Goal: Entertainment & Leisure: Consume media (video, audio)

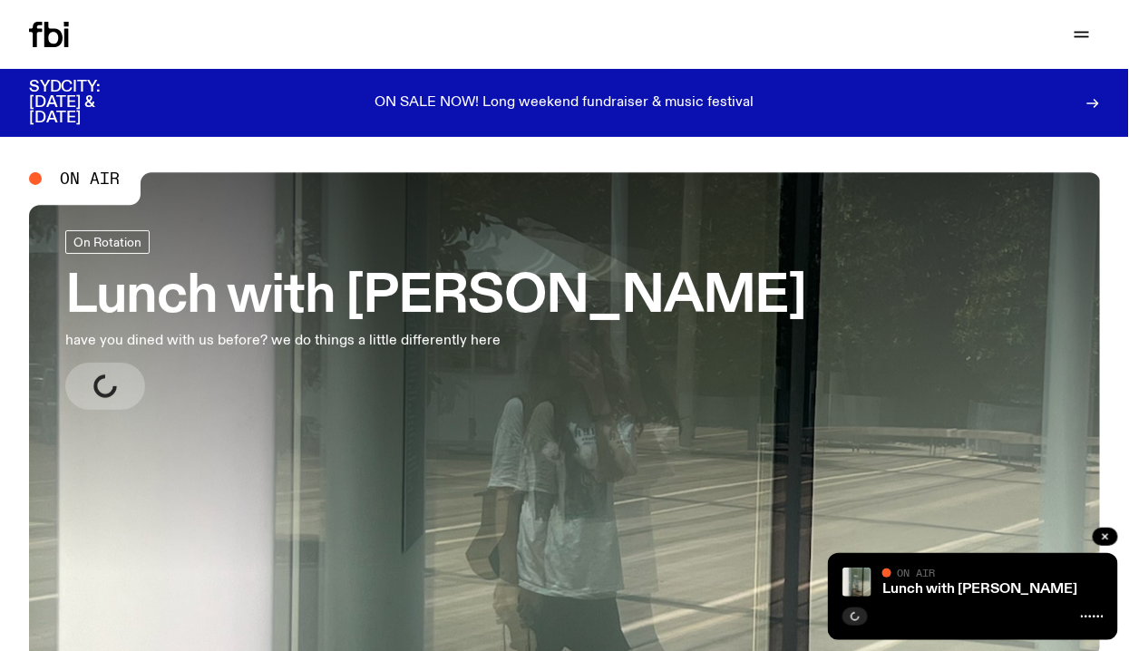
scroll to position [34, 0]
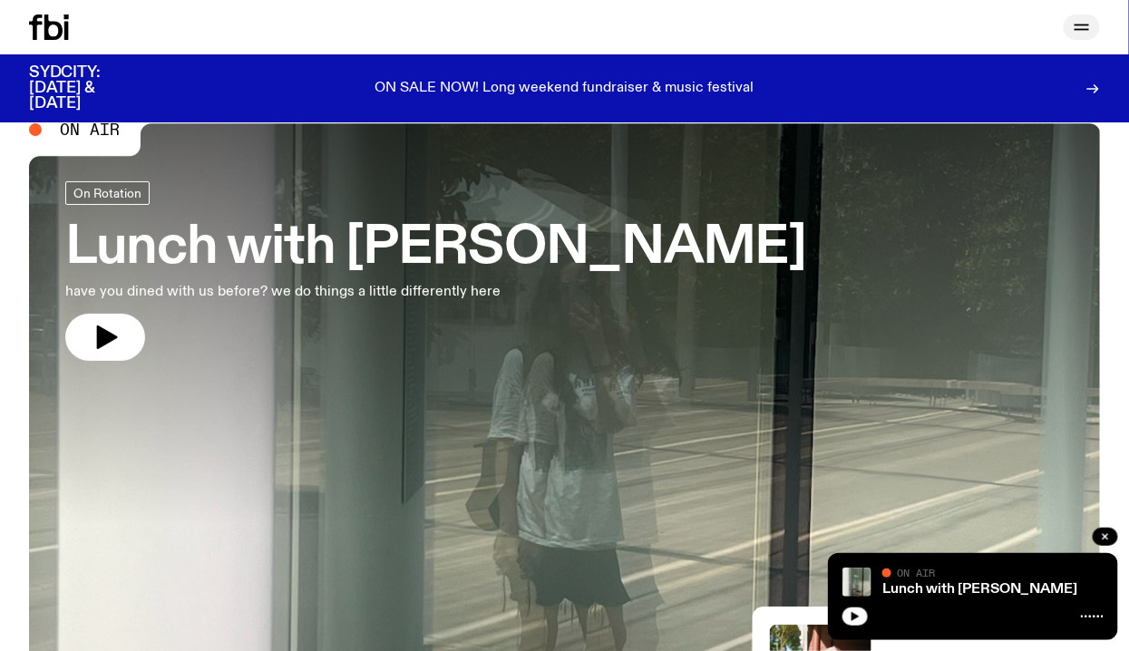
click at [1075, 21] on icon "button" at bounding box center [1082, 27] width 22 height 22
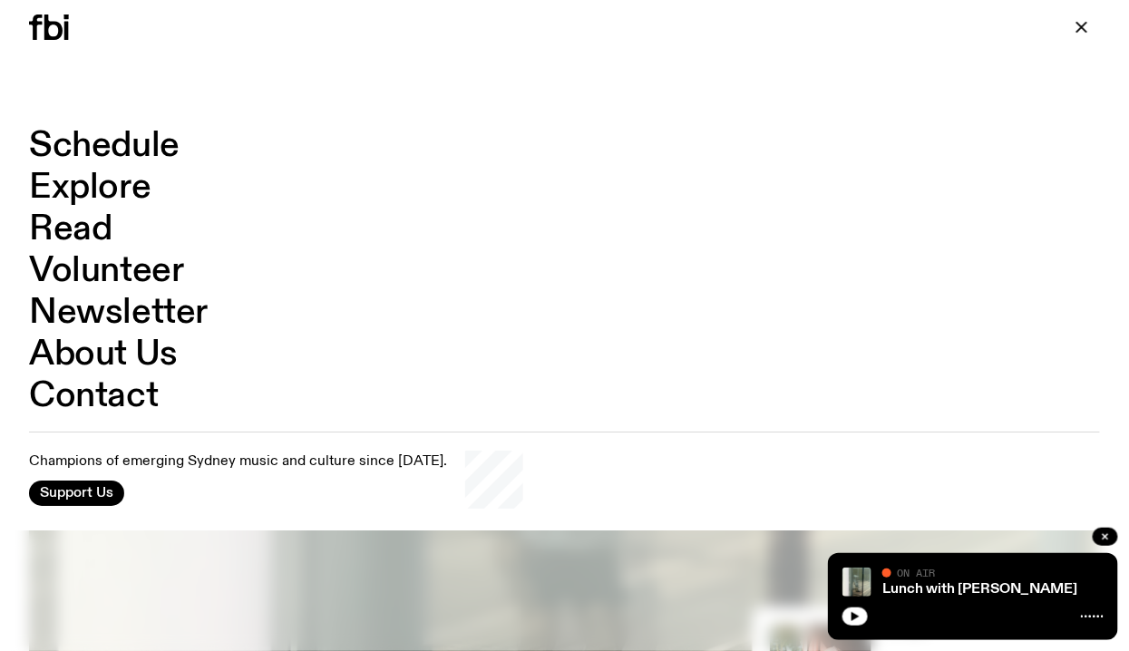
click at [80, 191] on link "Explore" at bounding box center [90, 188] width 122 height 34
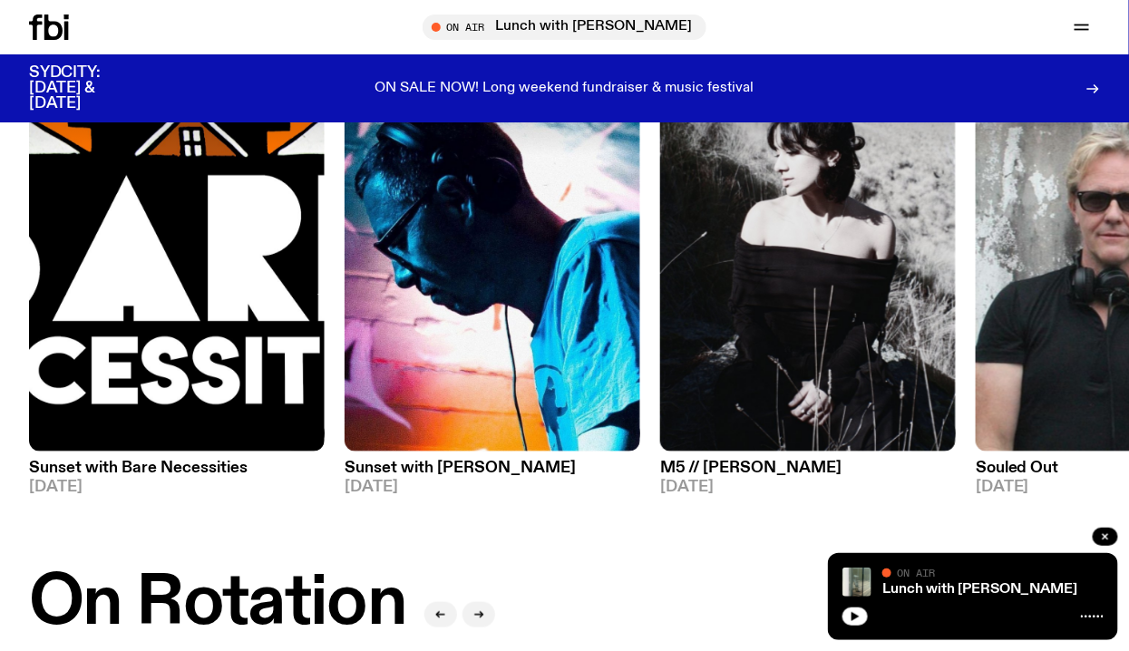
scroll to position [190, 0]
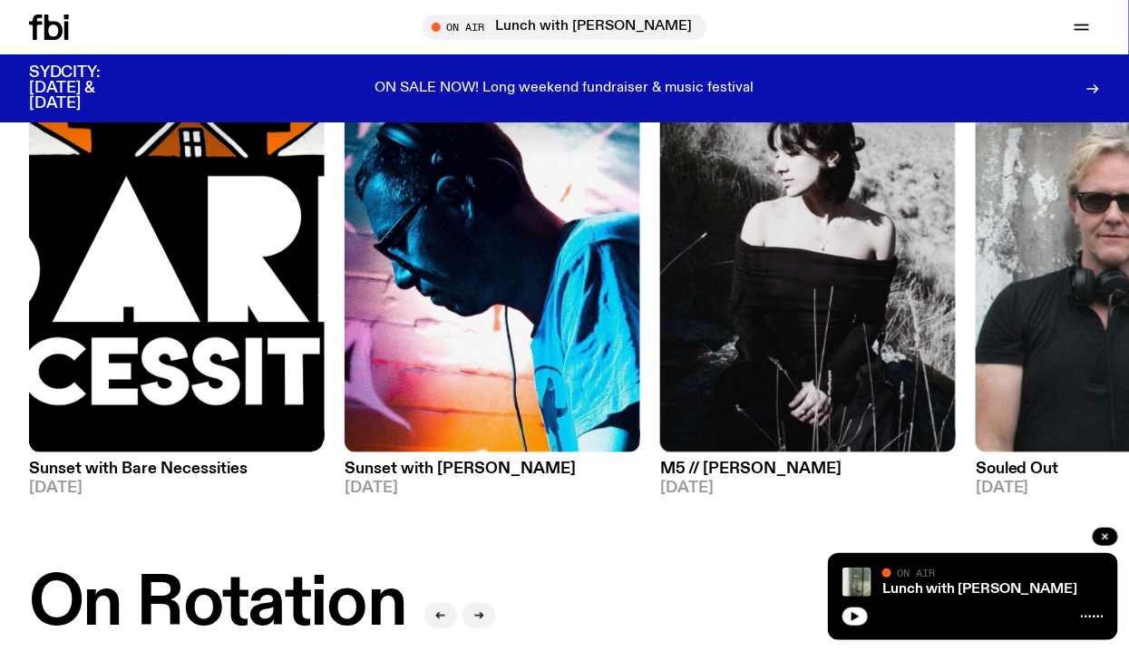
click at [133, 286] on img at bounding box center [177, 255] width 296 height 395
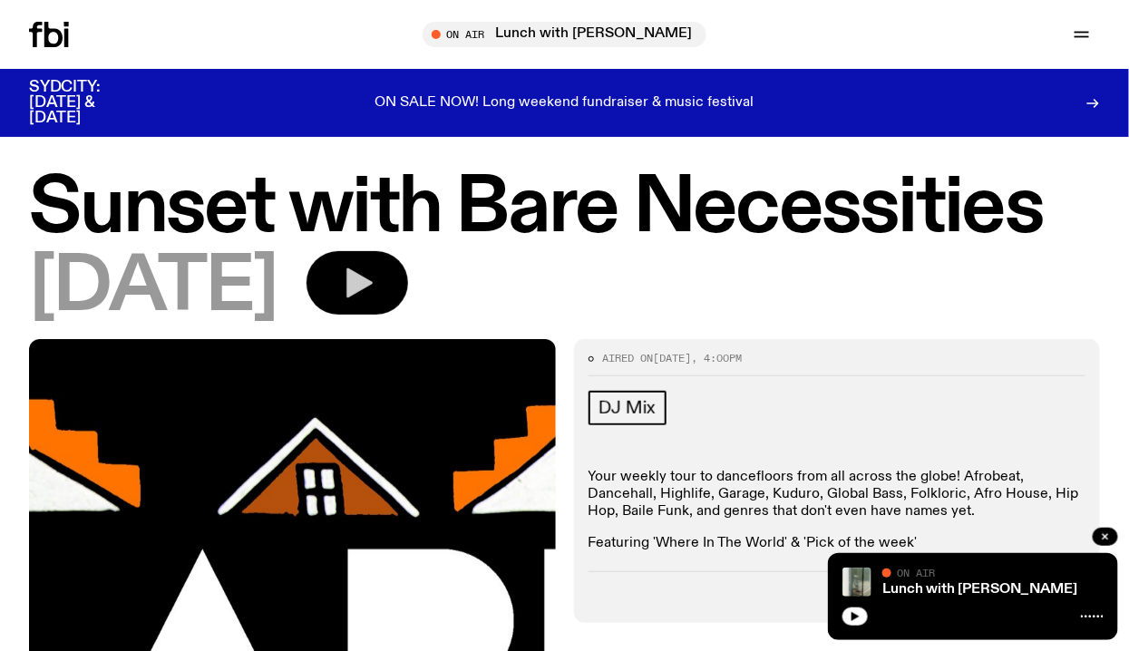
click at [373, 279] on icon "button" at bounding box center [359, 283] width 26 height 30
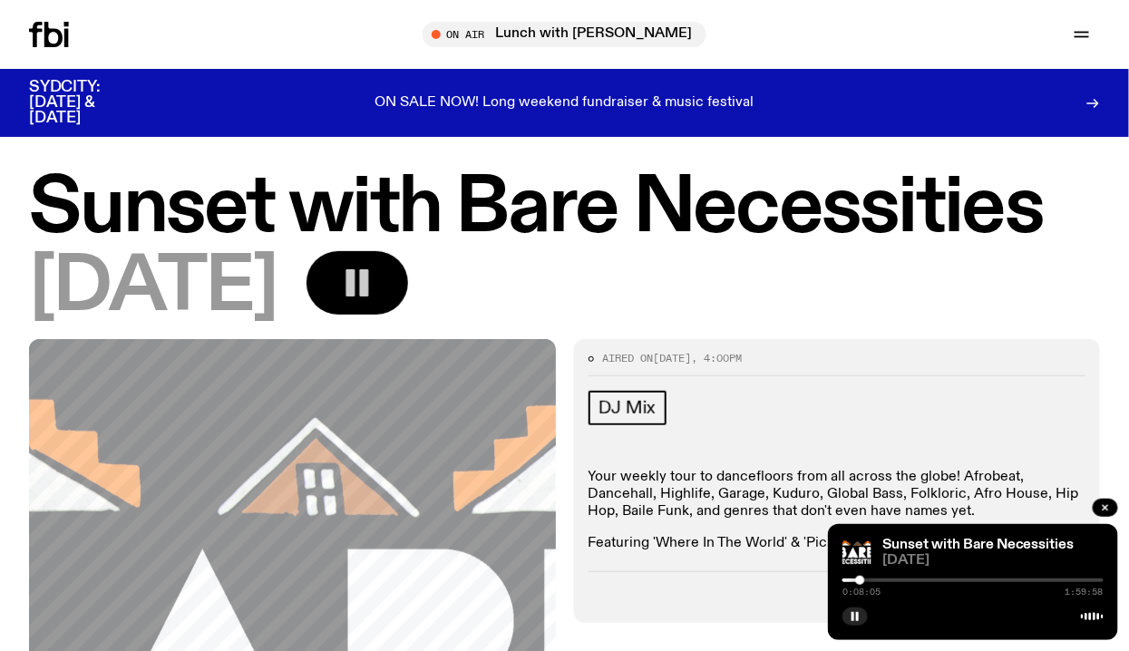
drag, startPoint x: 842, startPoint y: 575, endPoint x: 861, endPoint y: 576, distance: 19.1
click at [861, 576] on div at bounding box center [859, 580] width 9 height 9
drag, startPoint x: 863, startPoint y: 577, endPoint x: 885, endPoint y: 577, distance: 22.7
click at [885, 577] on div at bounding box center [884, 580] width 9 height 9
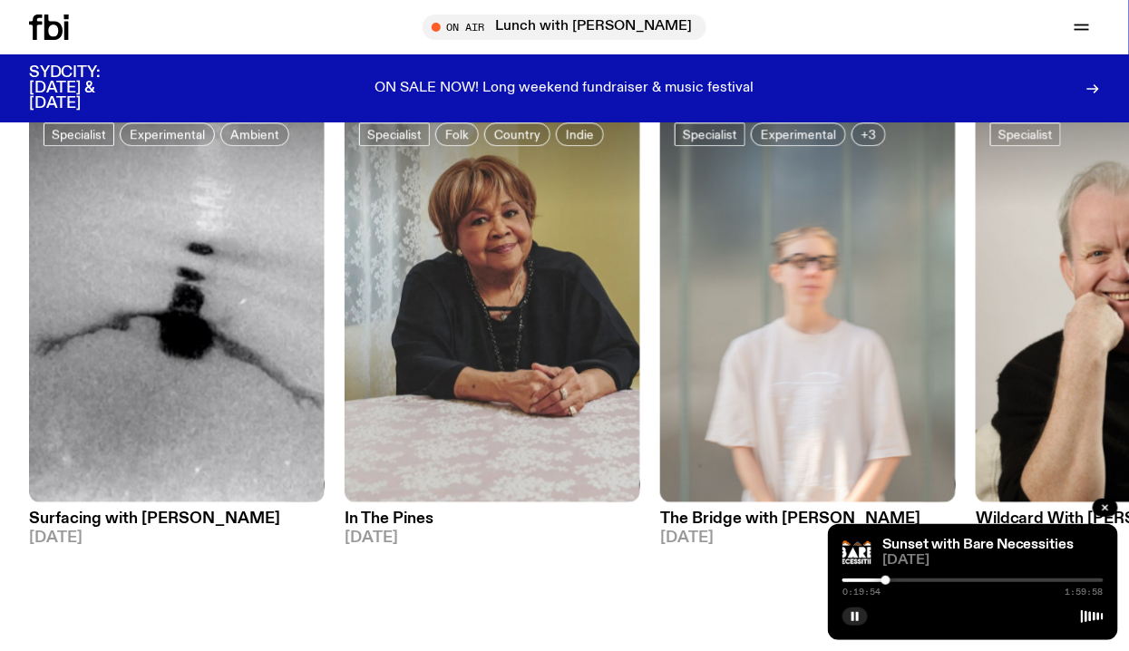
scroll to position [1360, 0]
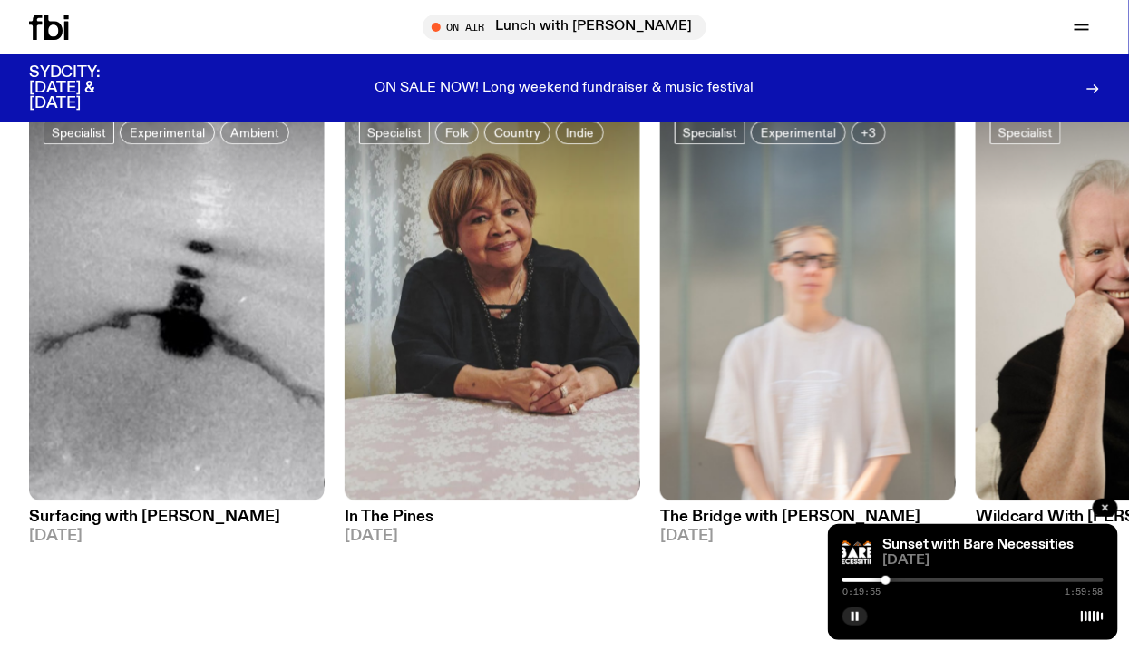
click at [454, 238] on img at bounding box center [493, 303] width 296 height 395
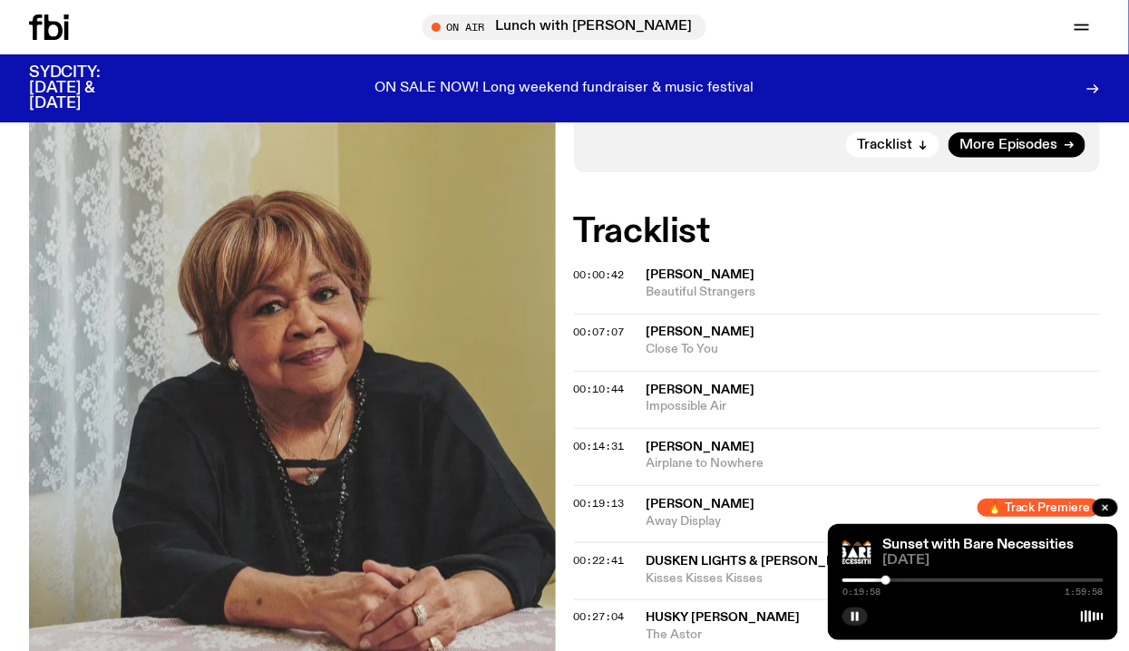
scroll to position [400, 0]
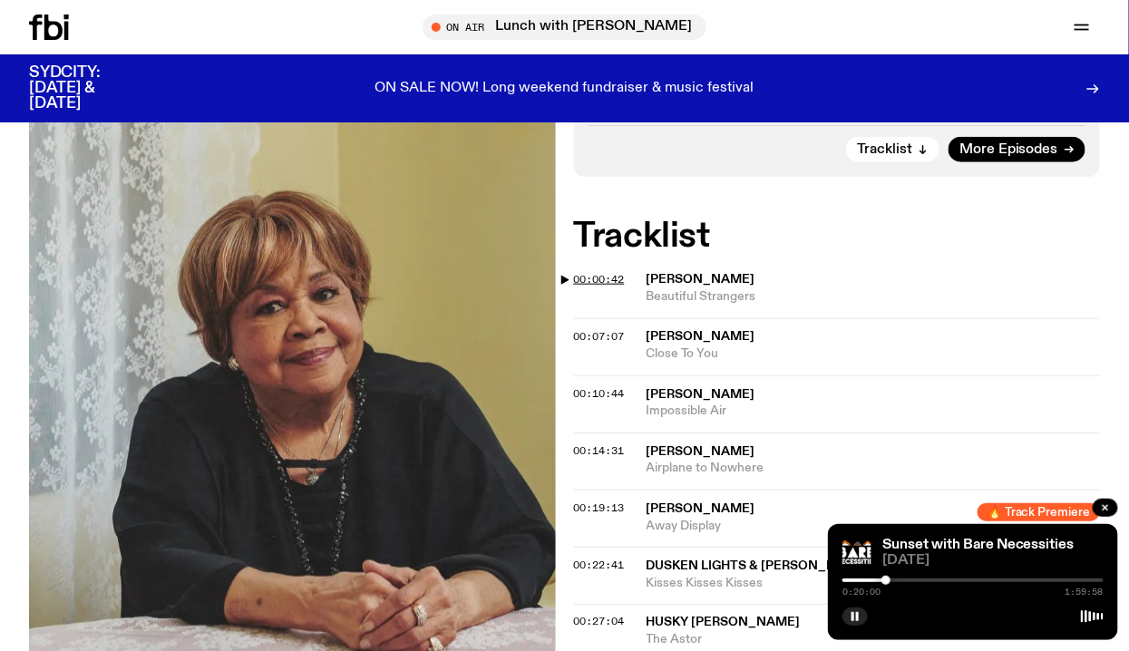
click at [576, 285] on span "00:00:42" at bounding box center [599, 279] width 51 height 15
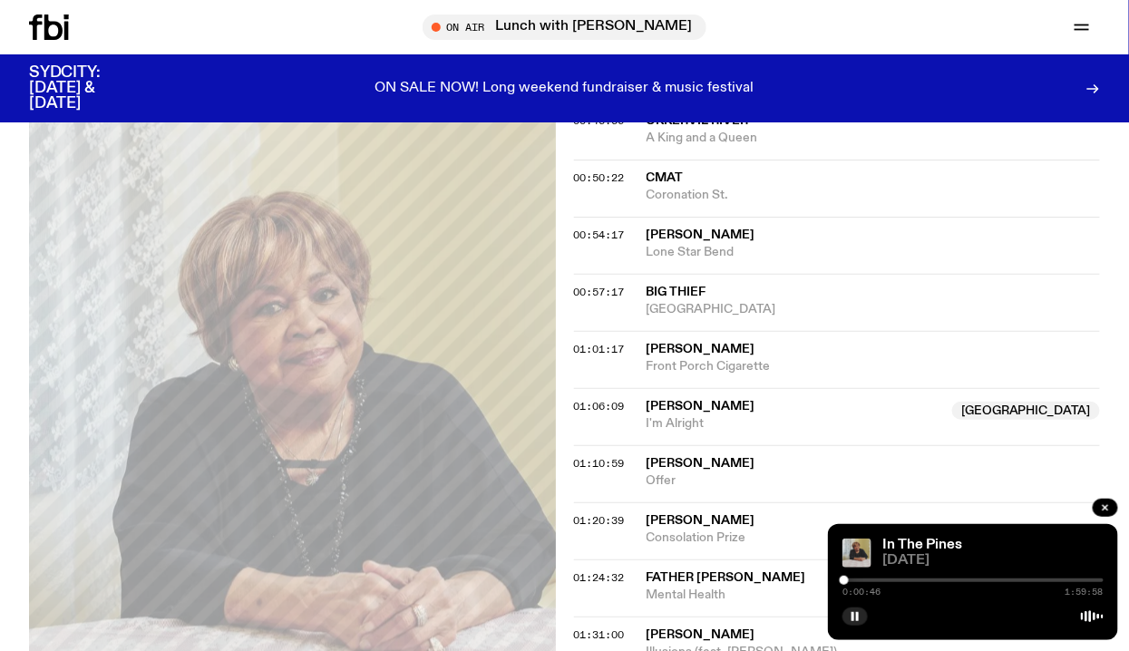
scroll to position [1209, 0]
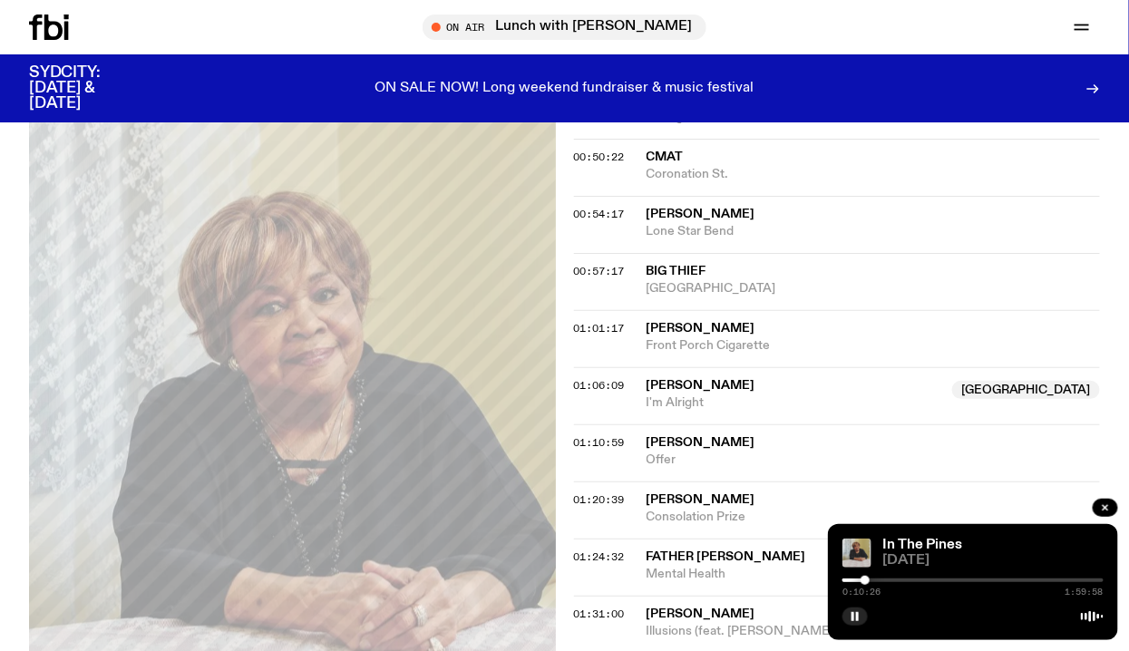
click at [893, 579] on div at bounding box center [973, 581] width 261 height 4
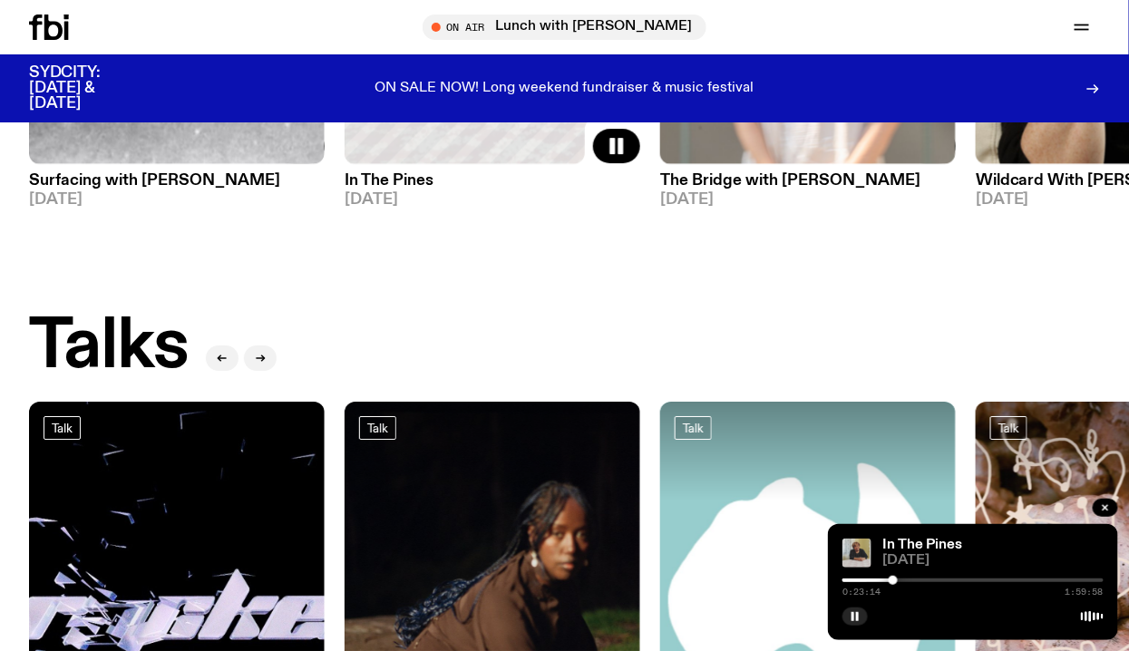
scroll to position [1584, 0]
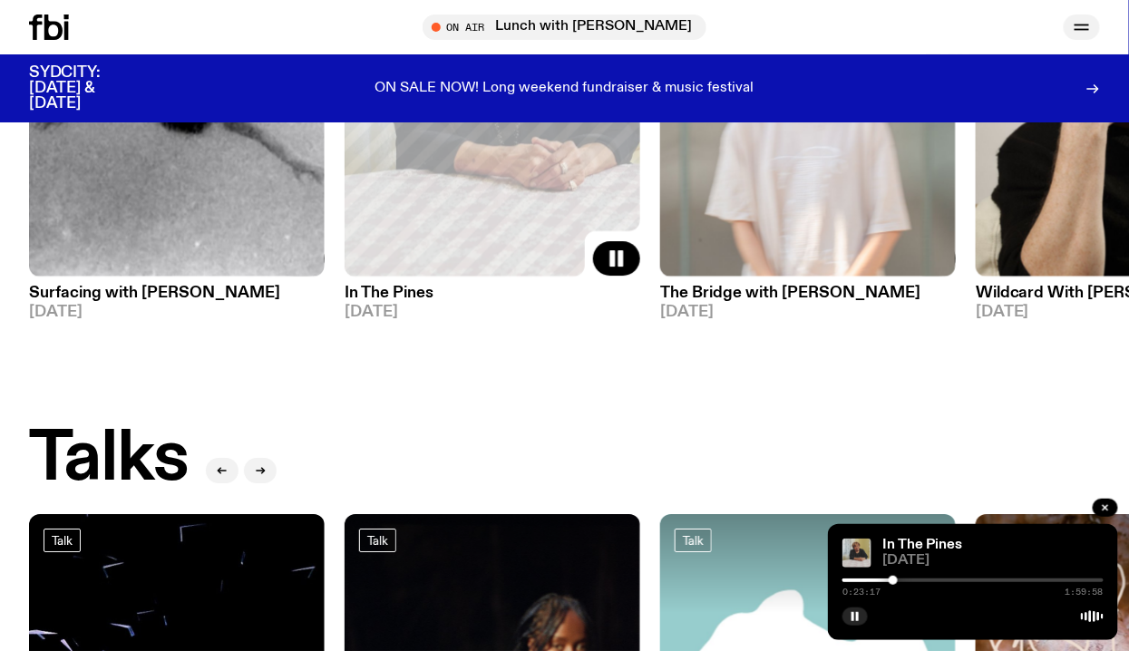
click at [1083, 32] on icon "button" at bounding box center [1082, 27] width 22 height 22
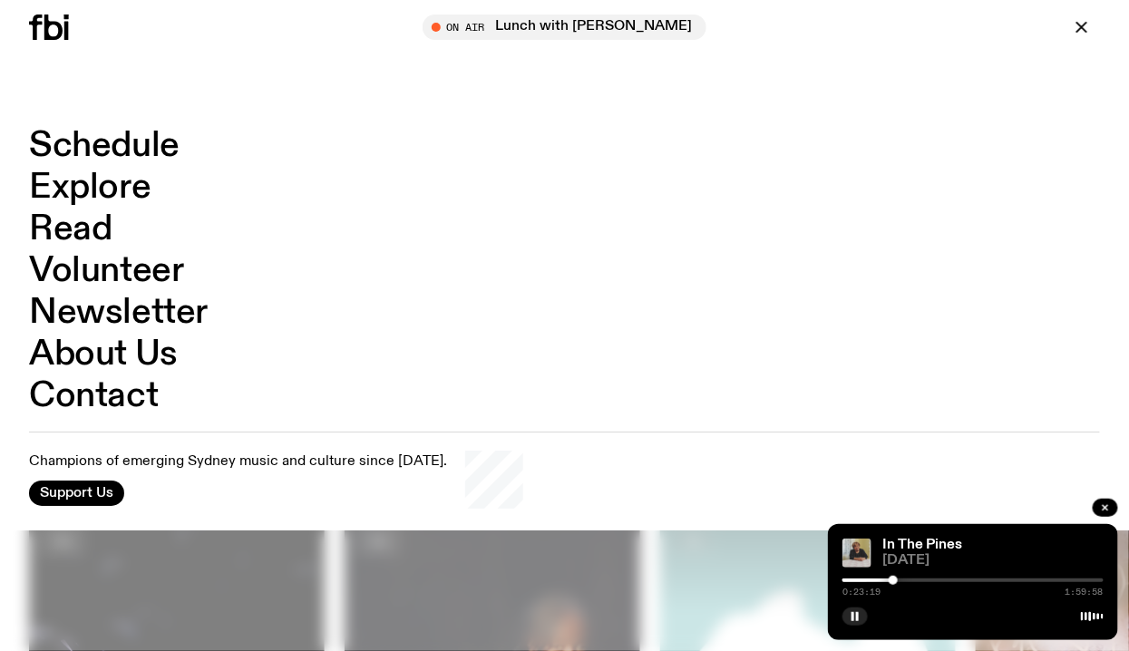
click at [104, 185] on link "Explore" at bounding box center [90, 188] width 122 height 34
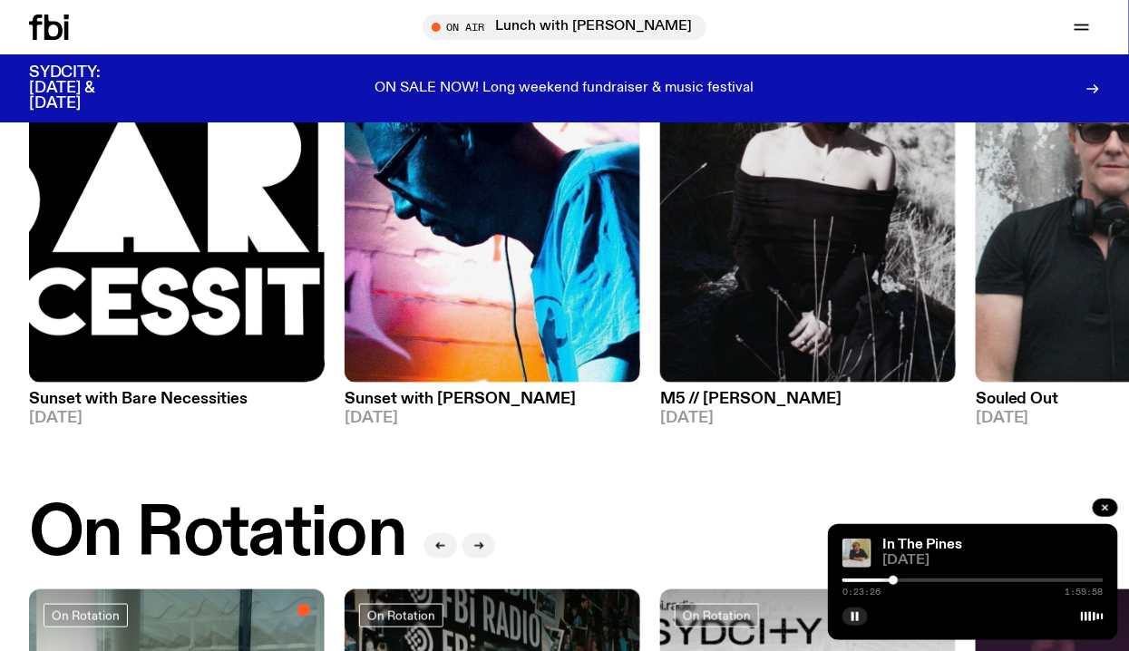
scroll to position [183, 0]
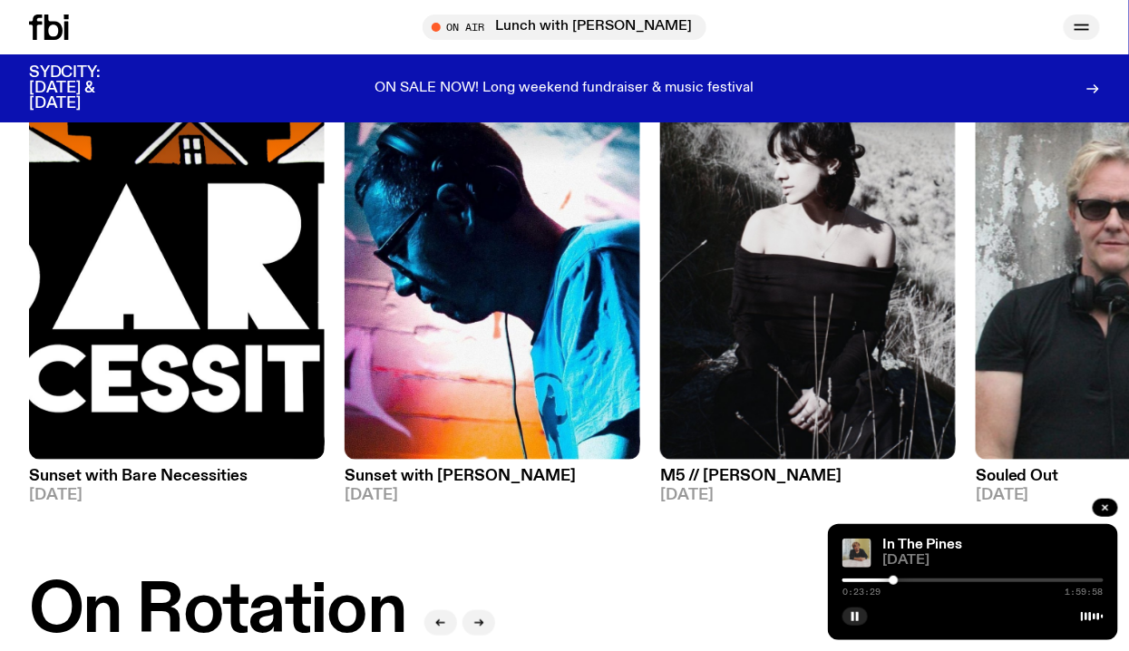
click at [1077, 30] on icon "button" at bounding box center [1082, 30] width 15 height 0
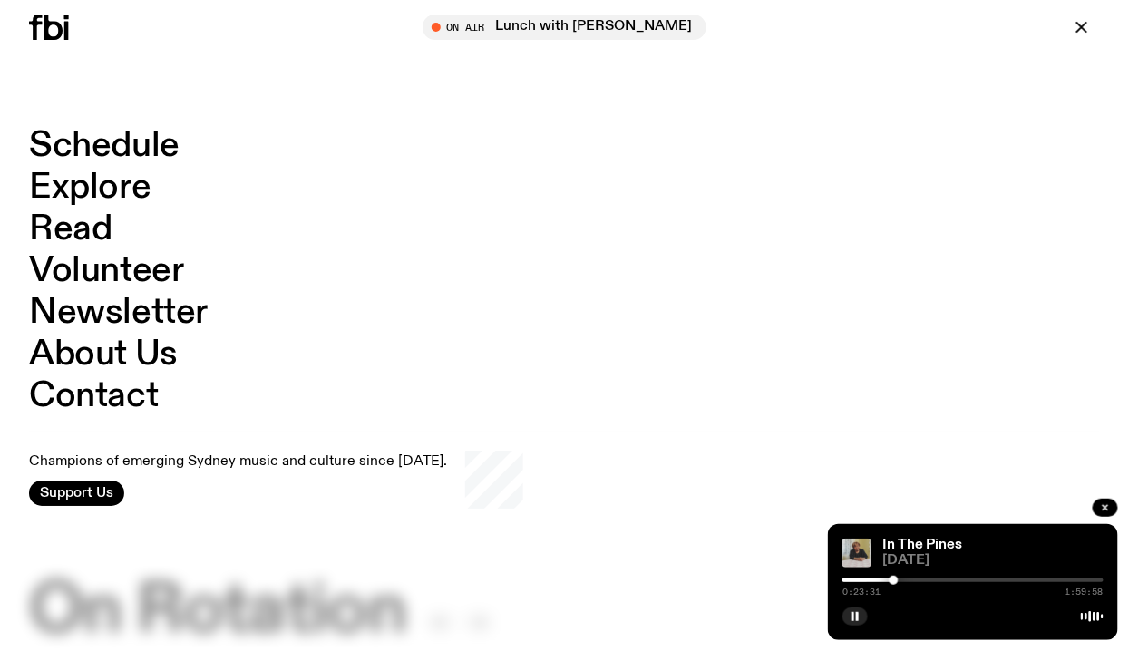
click at [120, 145] on link "Schedule" at bounding box center [104, 146] width 151 height 34
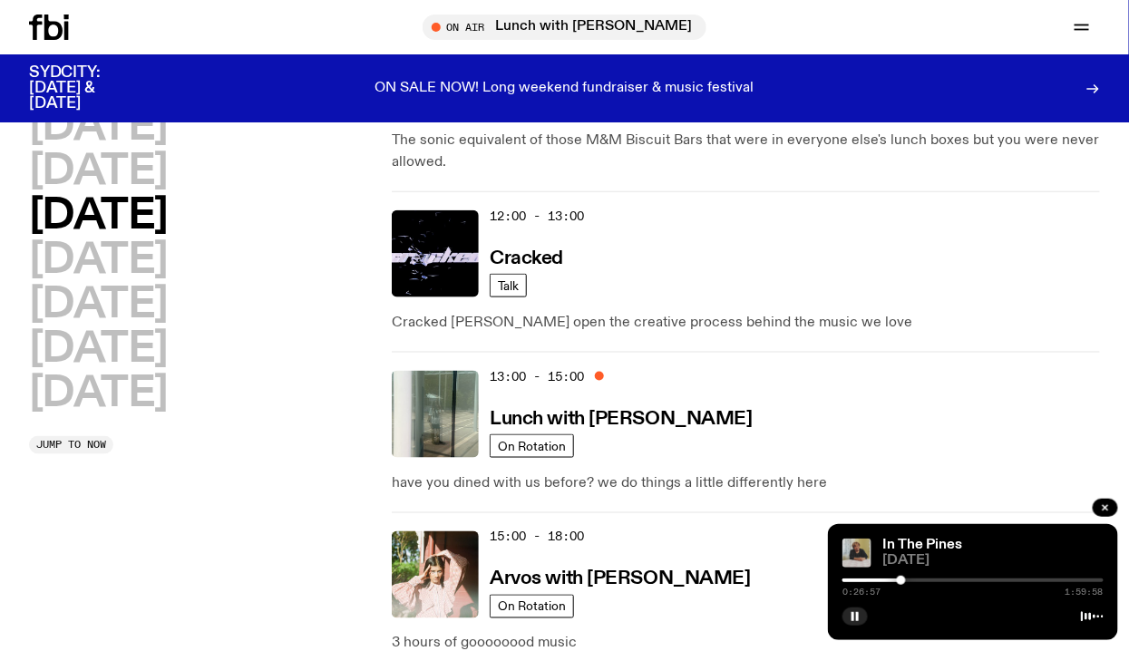
scroll to position [453, 0]
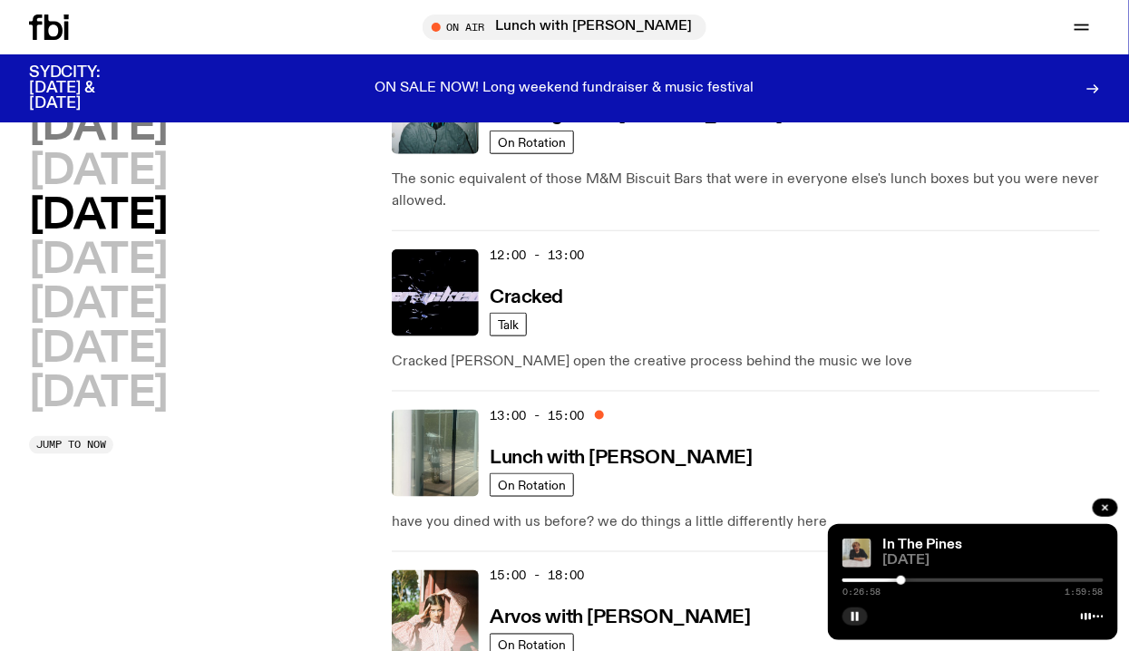
click at [128, 137] on h2 "[DATE]" at bounding box center [98, 127] width 139 height 41
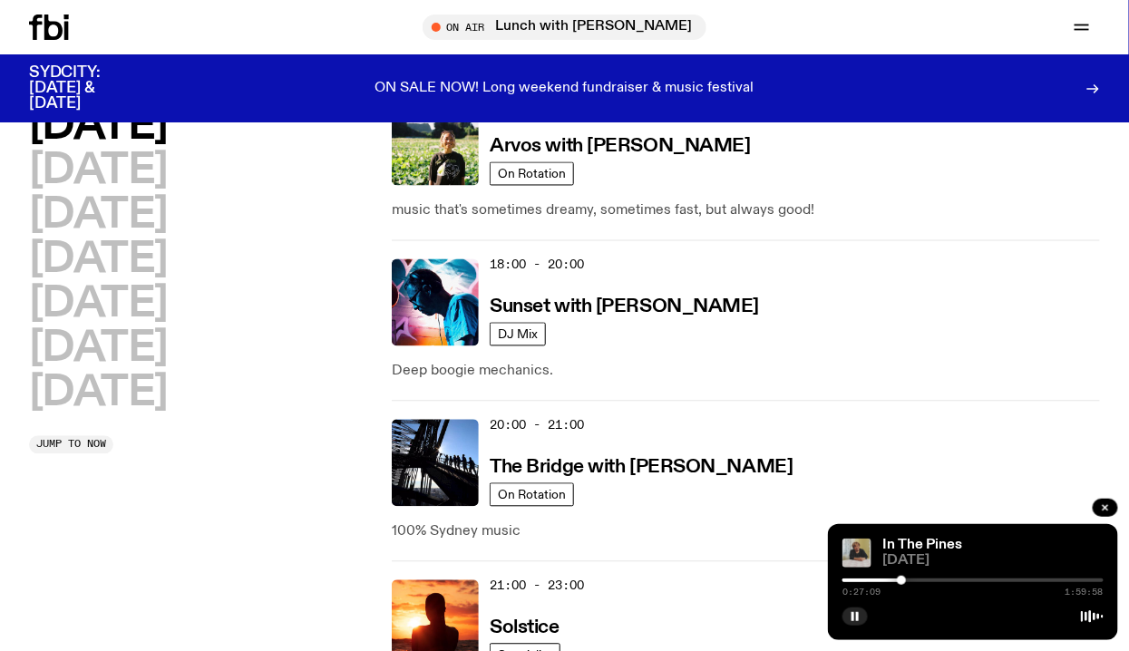
scroll to position [772, 0]
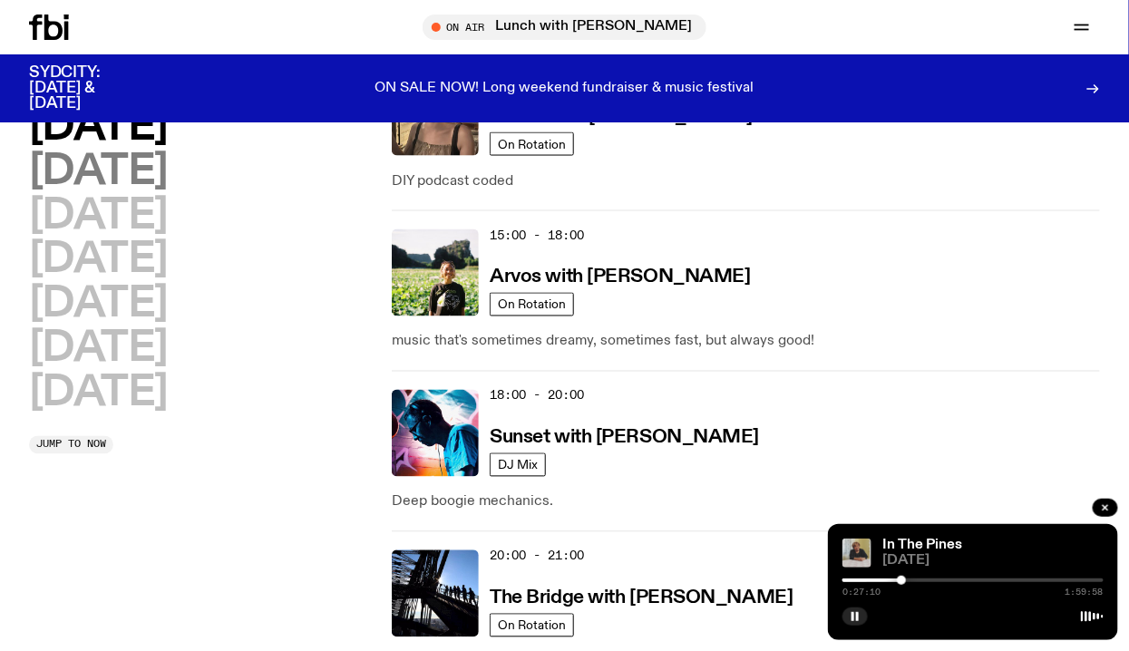
click at [168, 179] on h2 "[DATE]" at bounding box center [98, 171] width 139 height 41
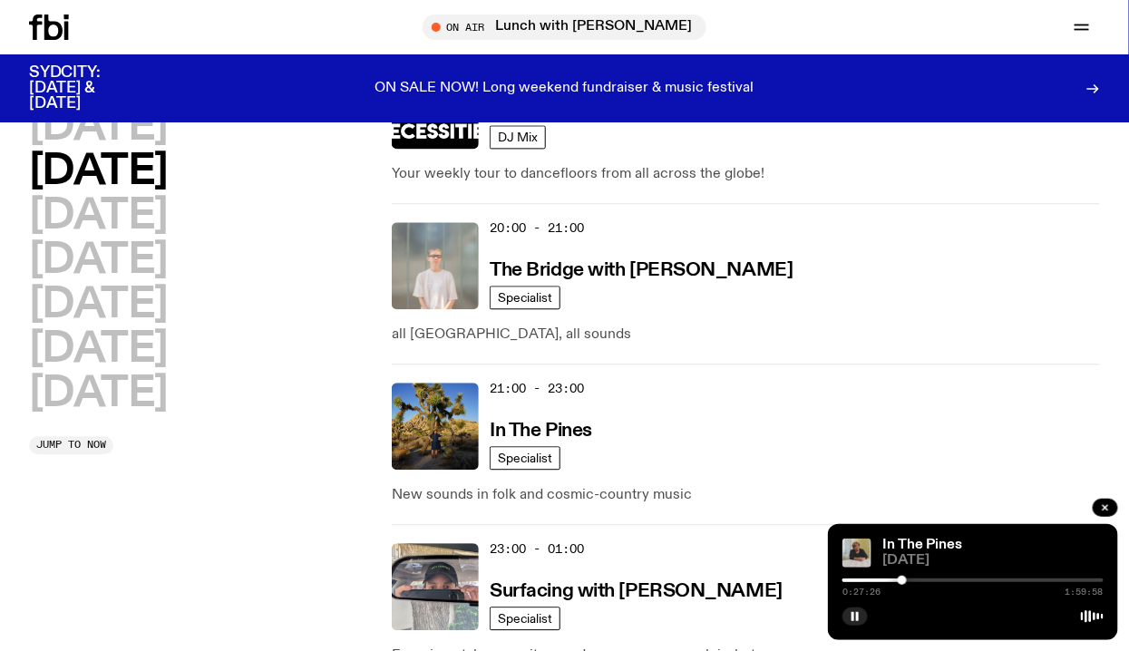
scroll to position [1146, 0]
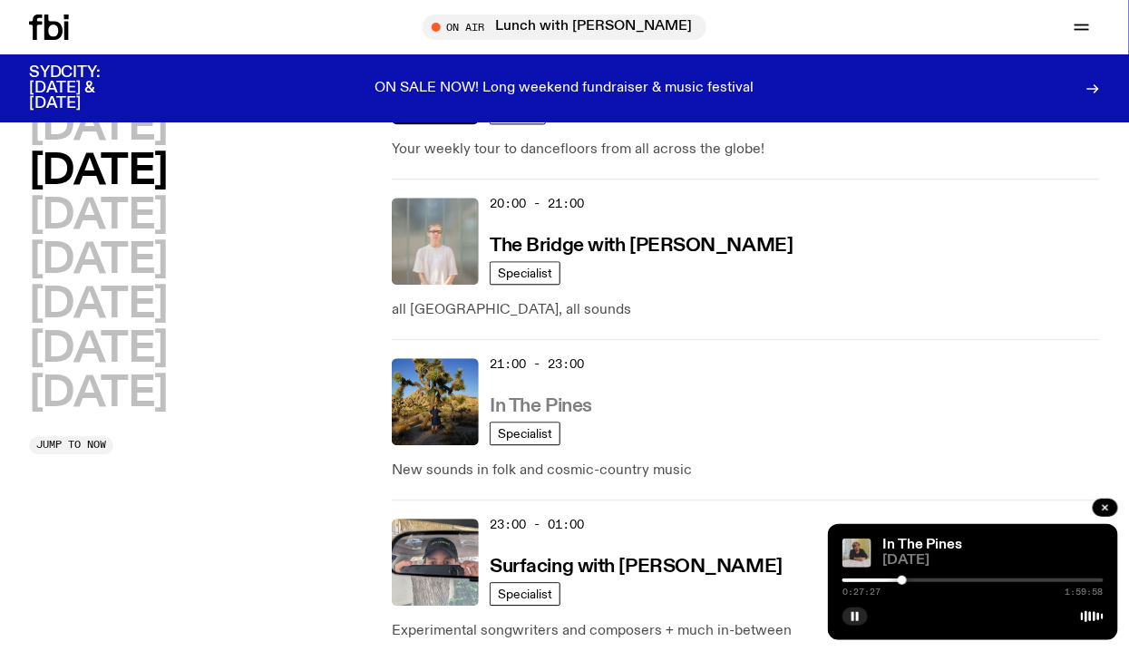
click at [573, 397] on h3 "In The Pines" at bounding box center [541, 406] width 102 height 19
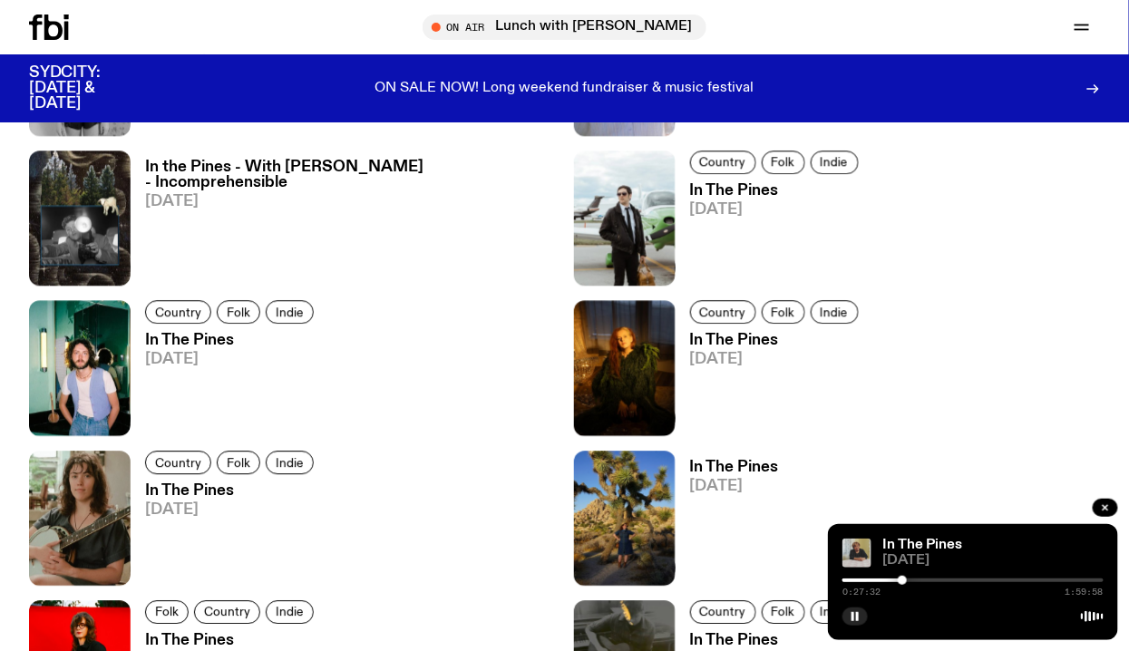
scroll to position [1357, 0]
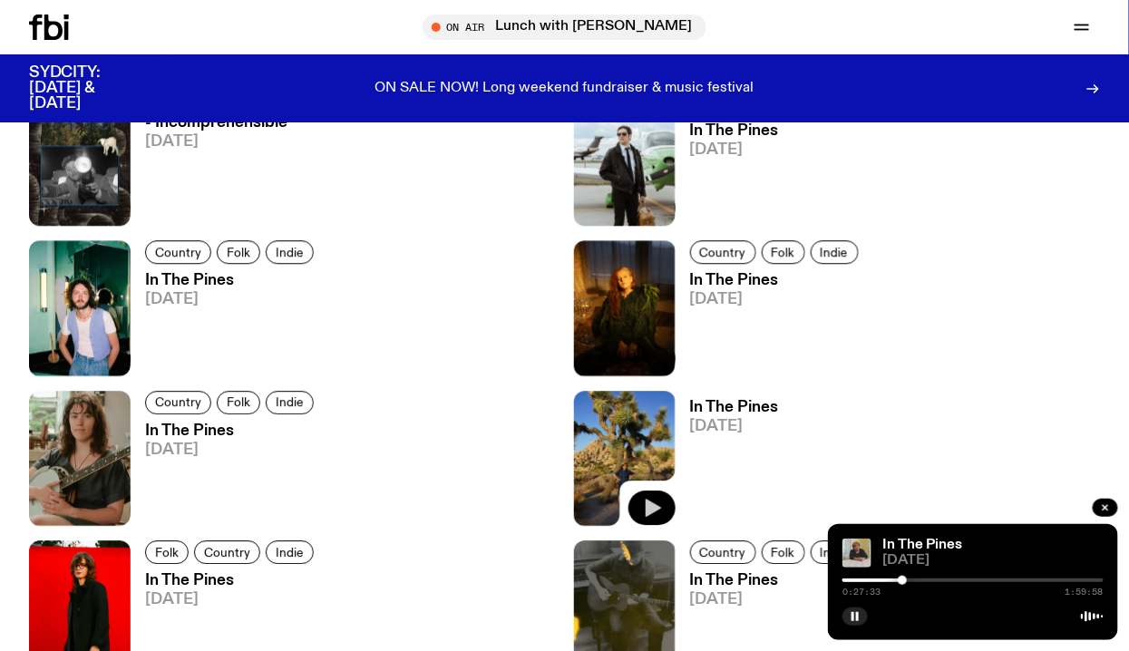
click at [649, 507] on icon "button" at bounding box center [653, 508] width 15 height 18
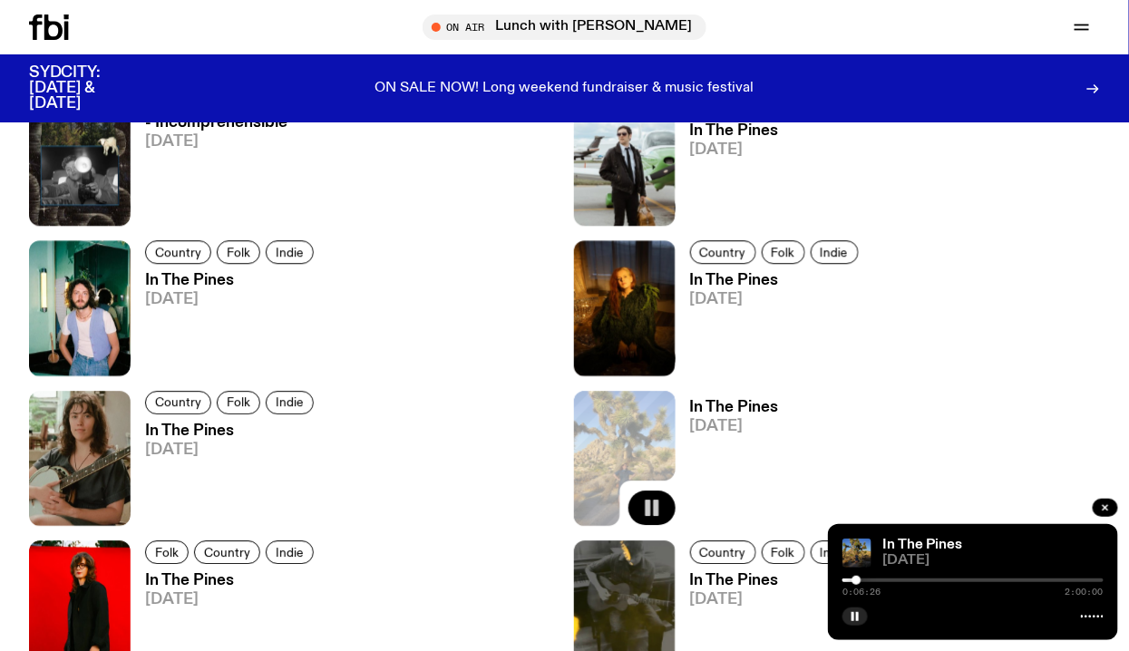
drag, startPoint x: 845, startPoint y: 580, endPoint x: 857, endPoint y: 580, distance: 11.8
click at [858, 580] on div at bounding box center [856, 580] width 9 height 9
click at [952, 17] on div "On Air Lunch with [PERSON_NAME] Tune in live Support Us" at bounding box center [907, 27] width 386 height 25
